Goal: Task Accomplishment & Management: Manage account settings

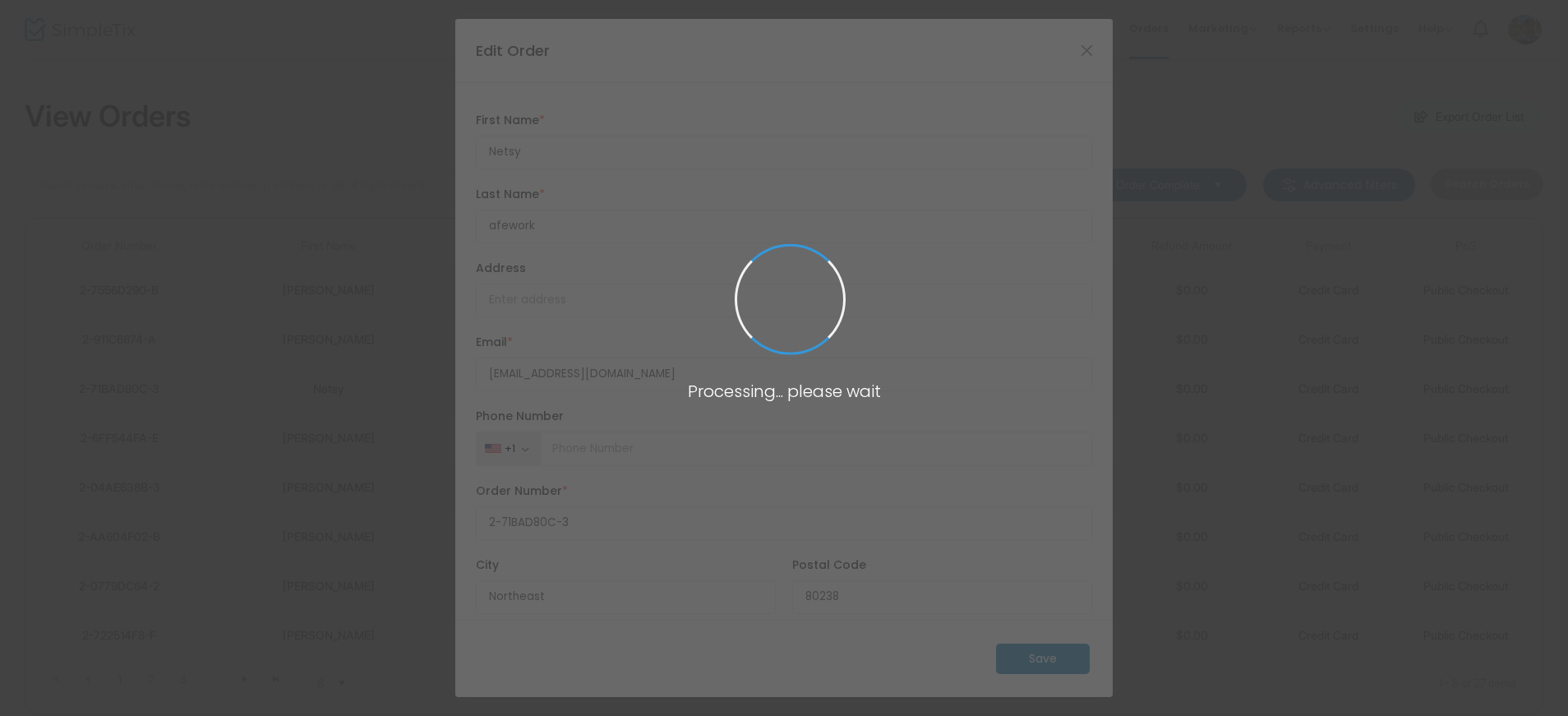
type input "United States"
type input "Colorado"
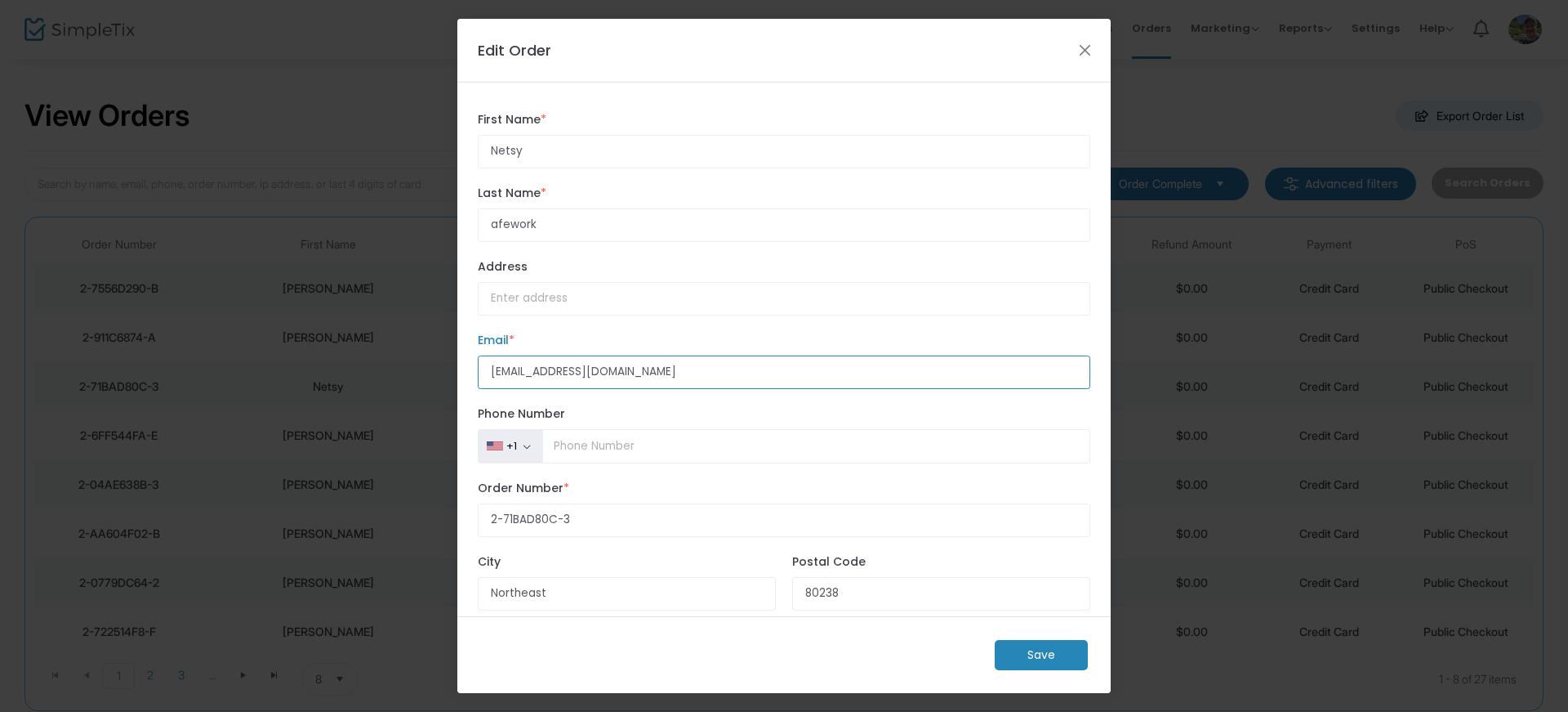
click at [628, 369] on input "netsysa@hotmail.com" at bounding box center [783, 371] width 612 height 33
type input "netsya@gmail.com"
click at [1033, 657] on m-button "Save" at bounding box center [1041, 655] width 93 height 30
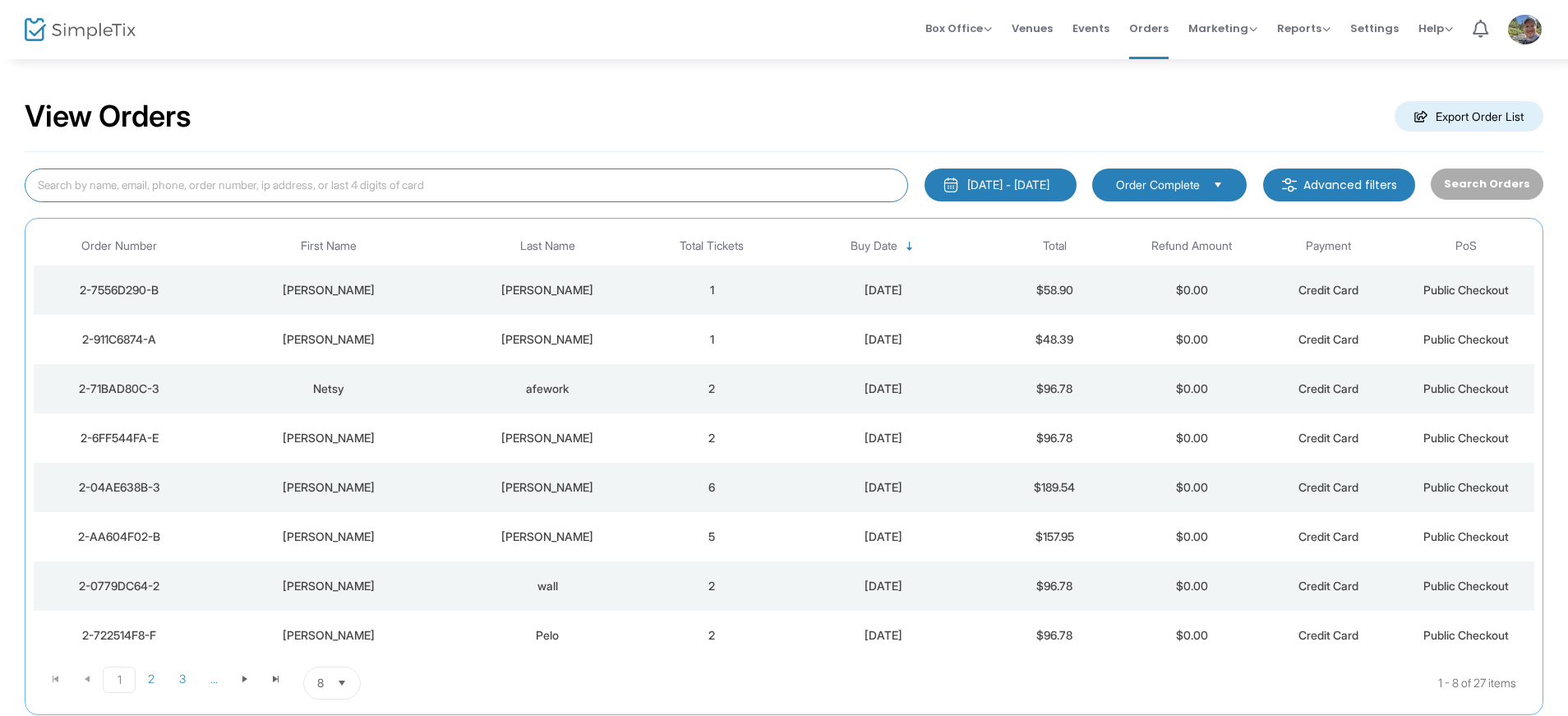
click at [184, 182] on input at bounding box center [466, 184] width 883 height 33
type input "netsy"
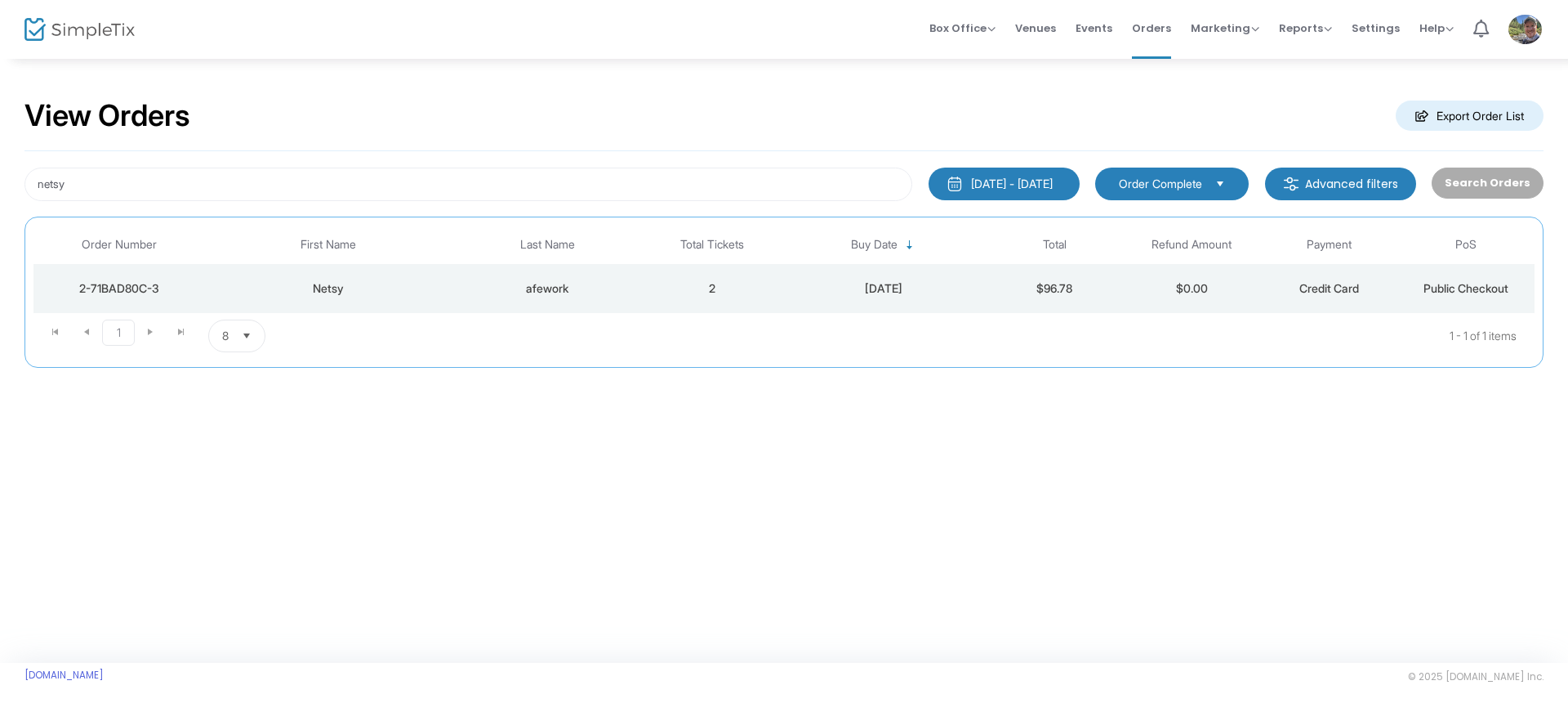
click at [1432, 287] on span "Public Checkout" at bounding box center [1465, 288] width 85 height 14
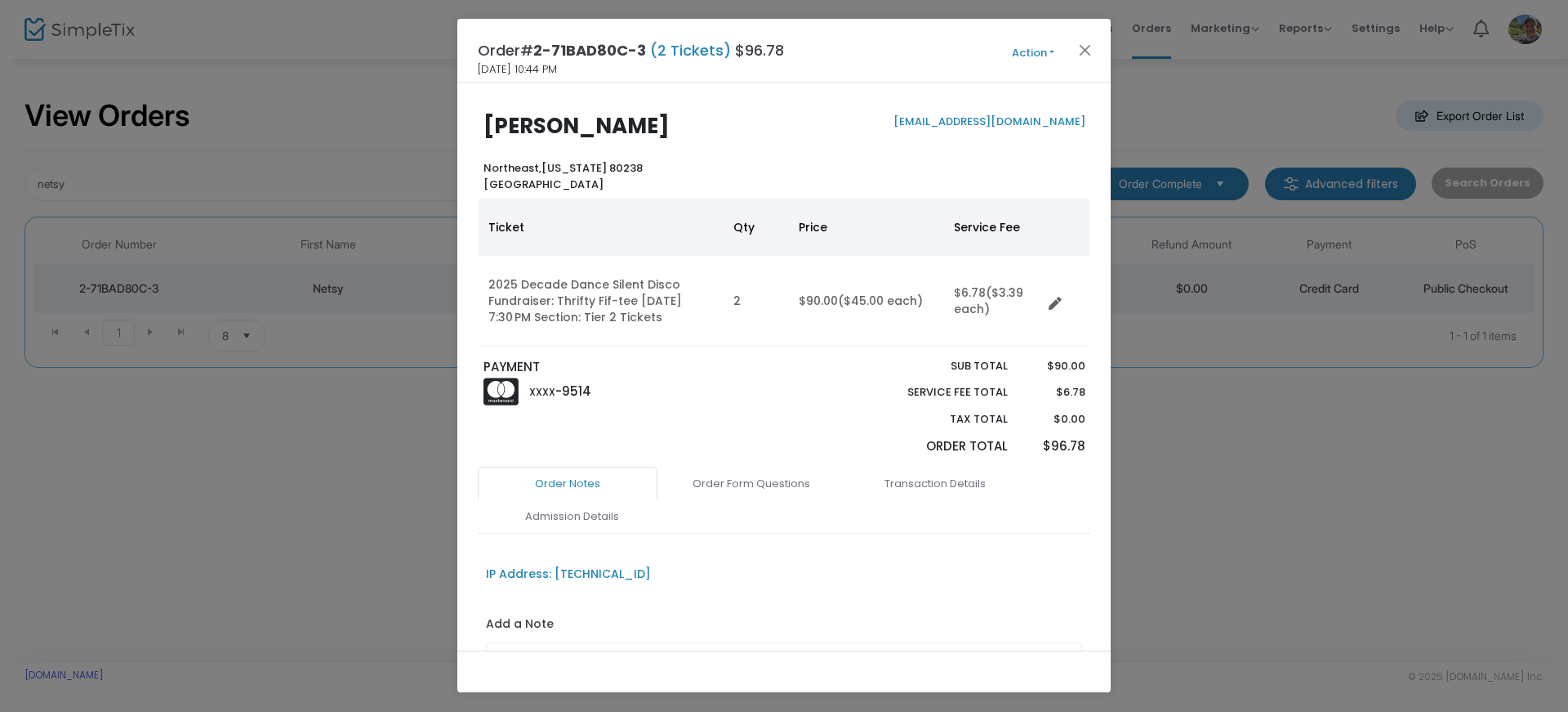
click at [1047, 50] on button "Action" at bounding box center [1033, 53] width 98 height 18
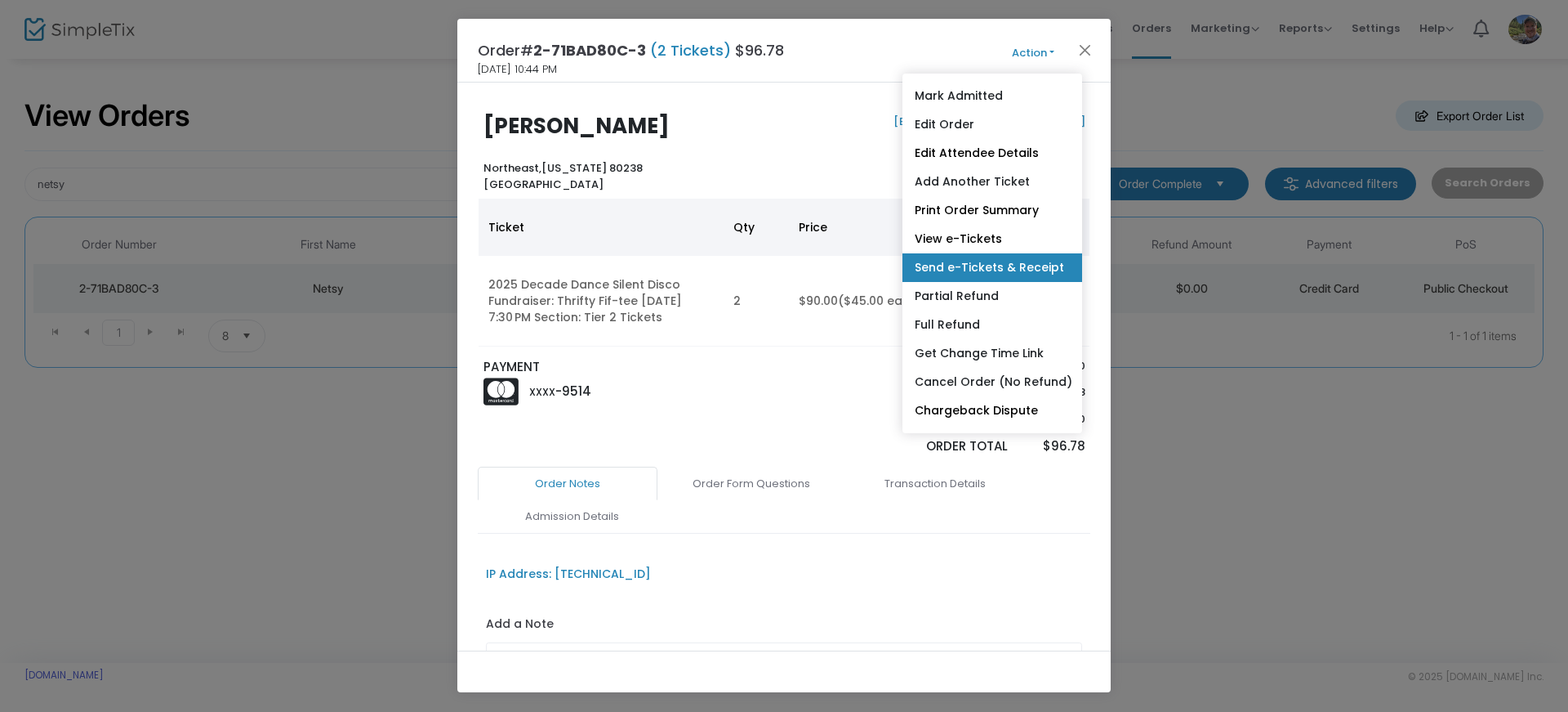
click at [1024, 269] on link "Send e-Tickets & Receipt" at bounding box center [991, 267] width 180 height 29
type input "netsya@gmail.com"
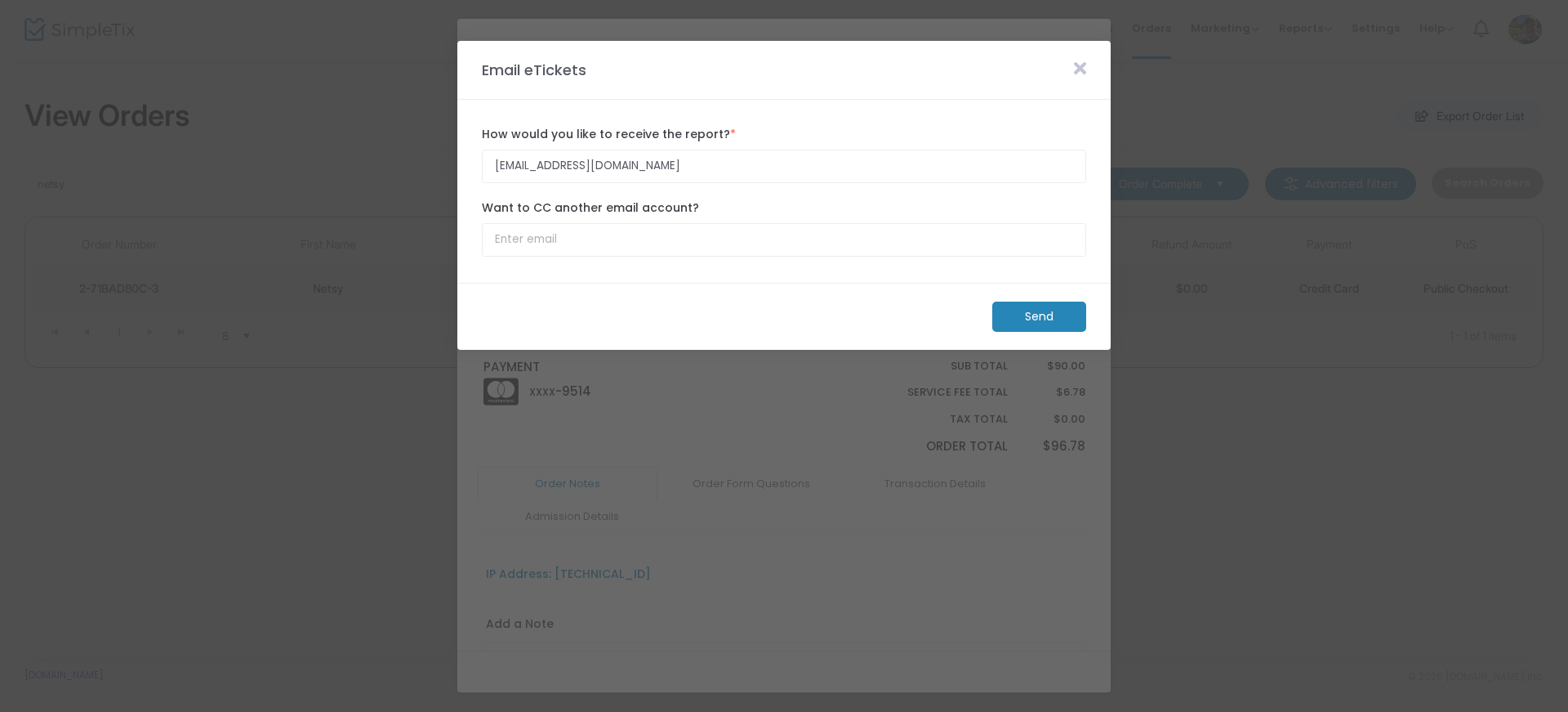
click at [1033, 317] on m-button "Send" at bounding box center [1039, 317] width 94 height 30
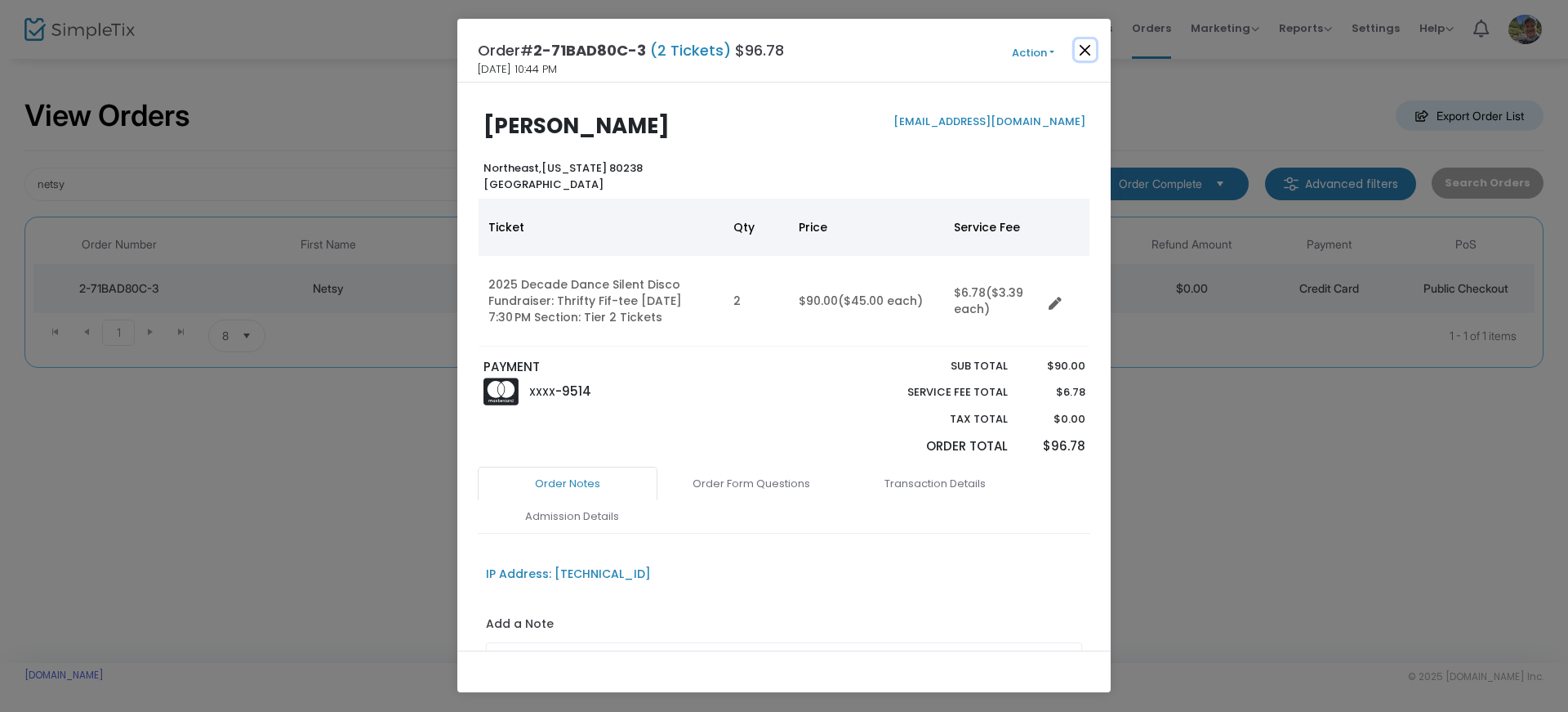
click at [1083, 48] on button "Close" at bounding box center [1085, 50] width 21 height 21
